Goal: Find specific page/section

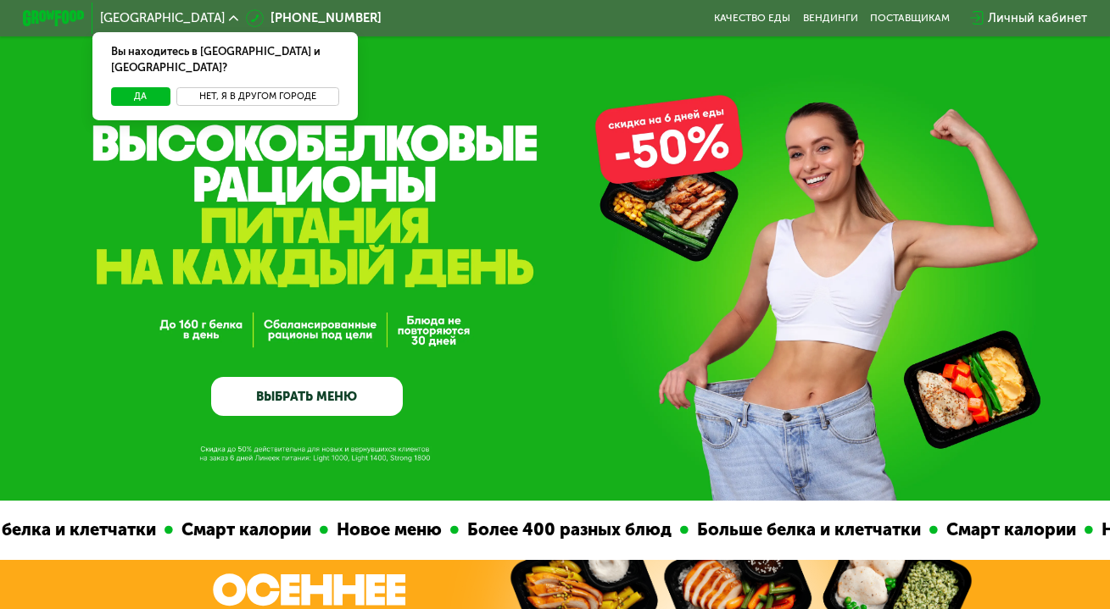
click at [263, 87] on button "Нет, я в другом городе" at bounding box center [257, 96] width 163 height 19
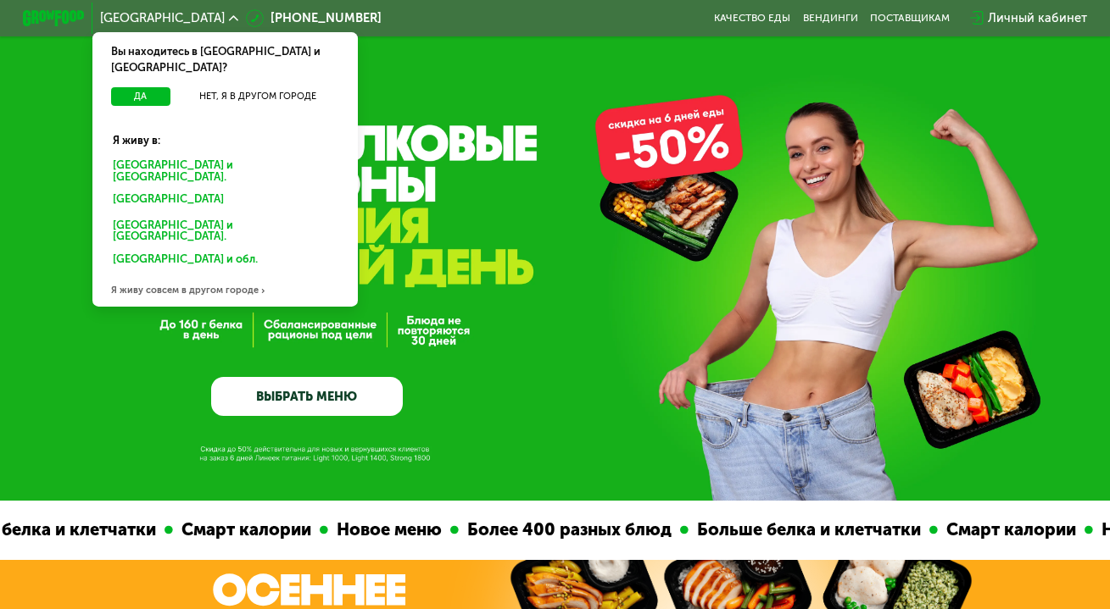
click at [157, 154] on div "[GEOGRAPHIC_DATA] и [GEOGRAPHIC_DATA]." at bounding box center [225, 170] width 247 height 32
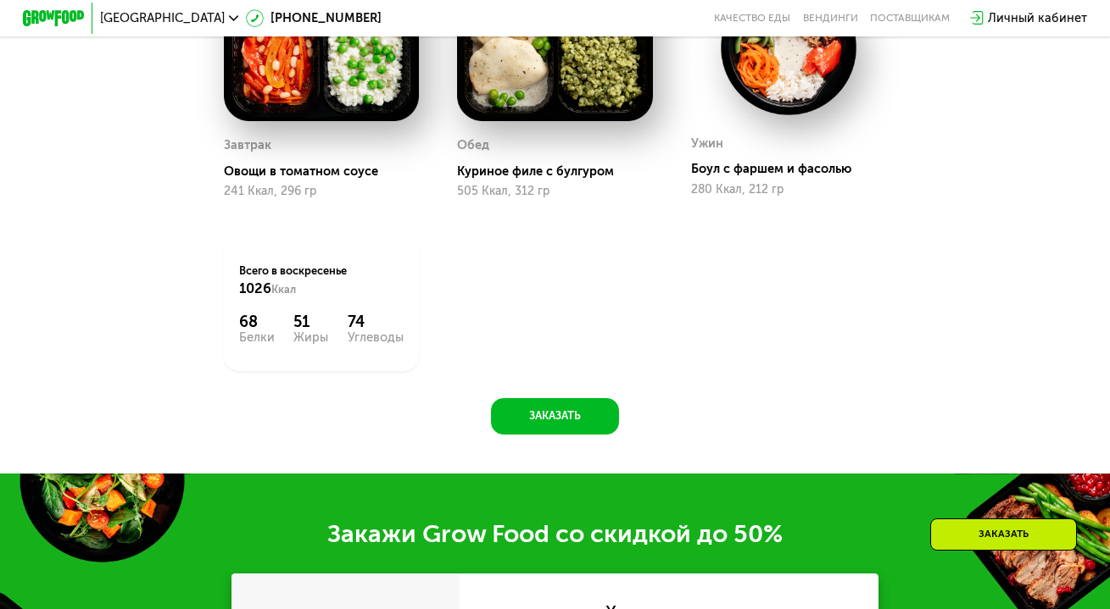
scroll to position [1155, 0]
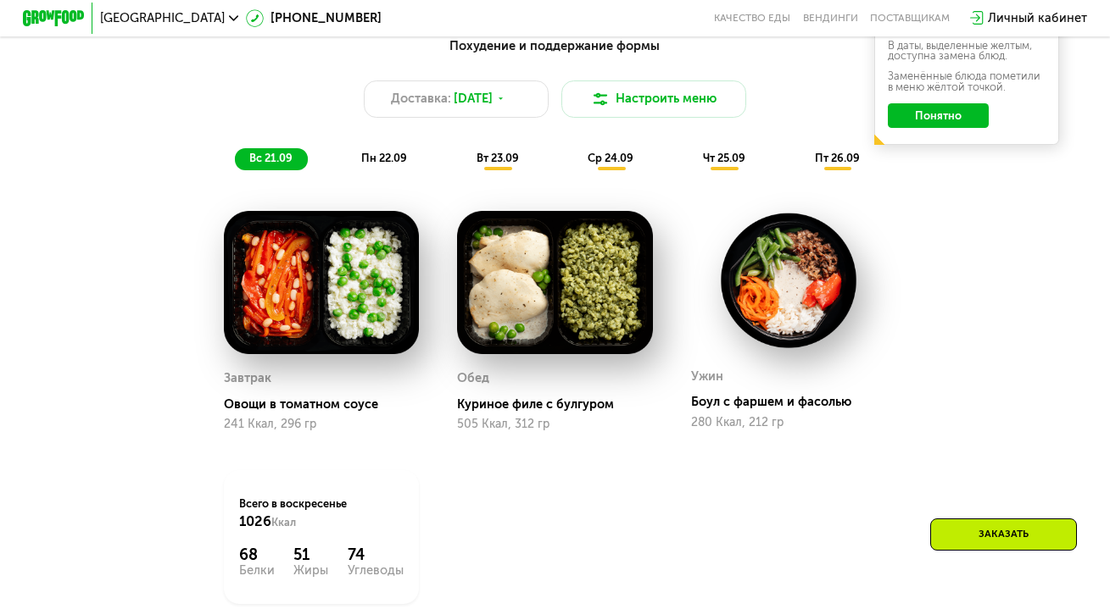
click at [432, 9] on div "Санкт-Петербург 8 (800) 555-21-78 Качество еды Вендинги поставщикам Личный каби…" at bounding box center [554, 18] width 1079 height 34
